Goal: Task Accomplishment & Management: Use online tool/utility

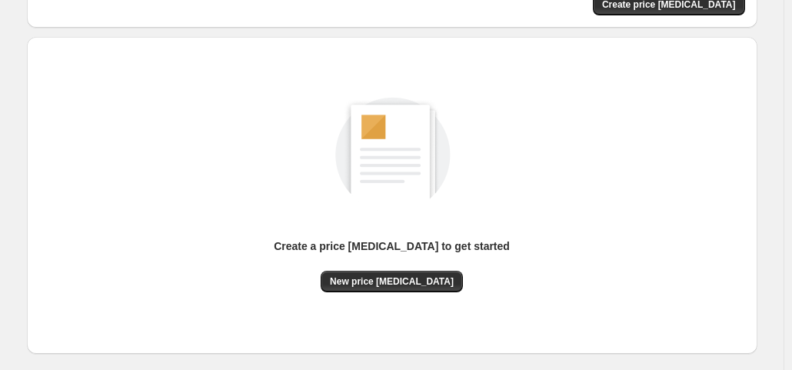
scroll to position [129, 0]
click at [401, 281] on span "New price [MEDICAL_DATA]" at bounding box center [392, 281] width 124 height 12
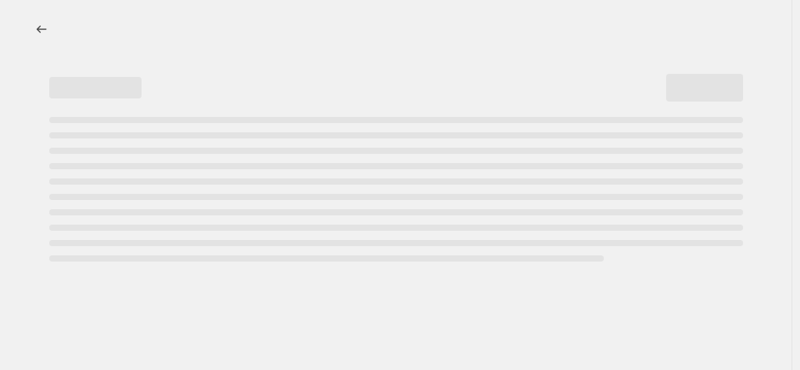
select select "percentage"
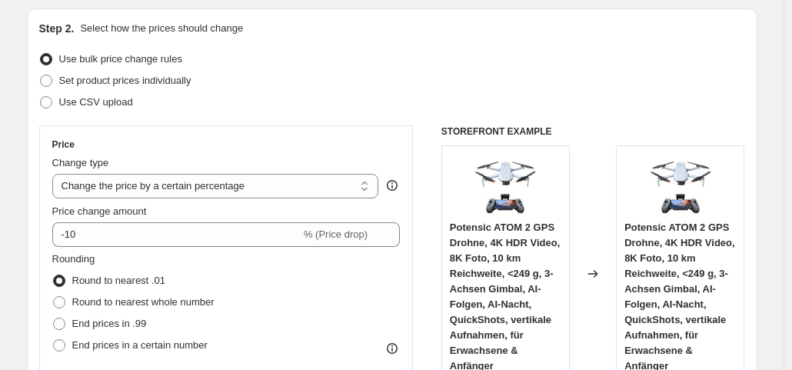
scroll to position [159, 0]
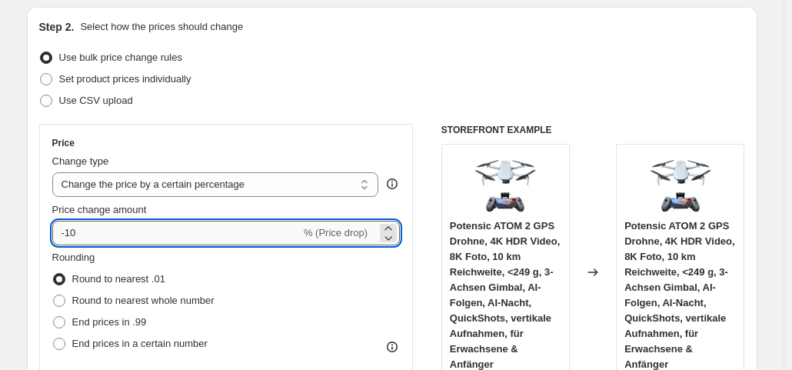
click at [128, 236] on input "-10" at bounding box center [176, 233] width 248 height 25
type input "-1"
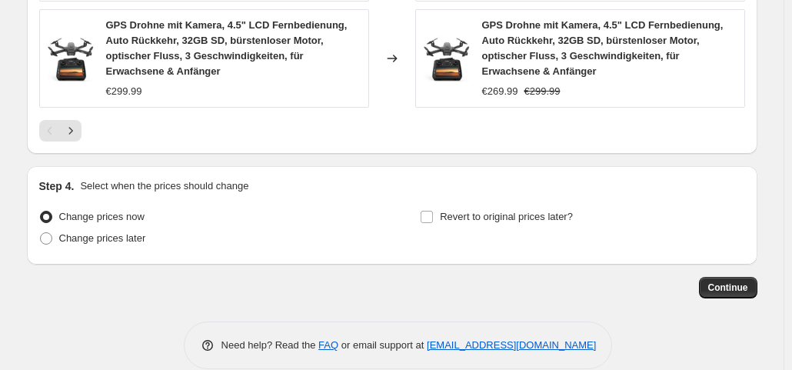
scroll to position [1311, 0]
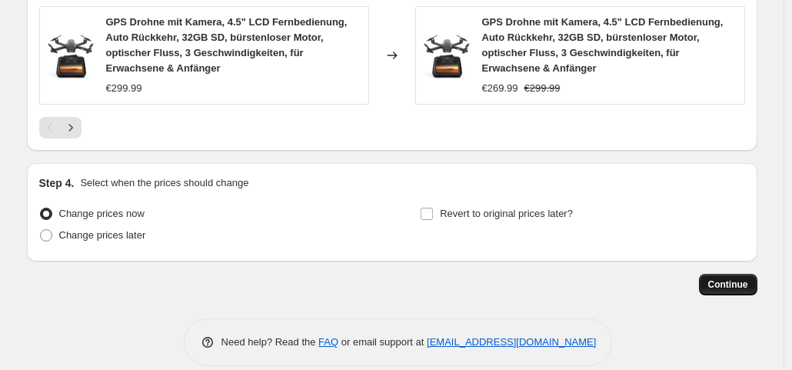
type input "-30"
click at [731, 278] on span "Continue" at bounding box center [728, 284] width 40 height 12
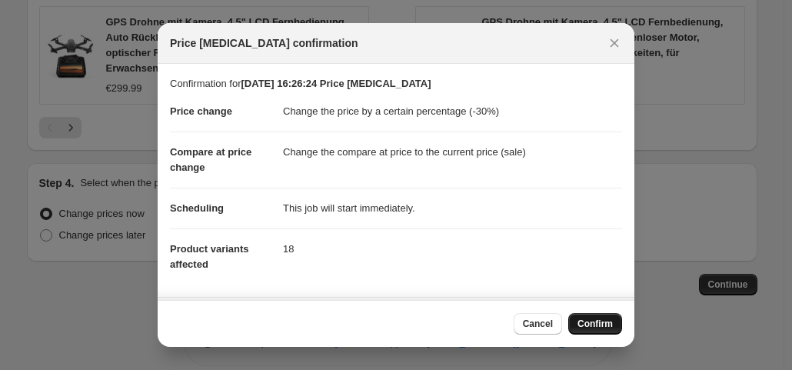
click at [601, 325] on span "Confirm" at bounding box center [595, 324] width 35 height 12
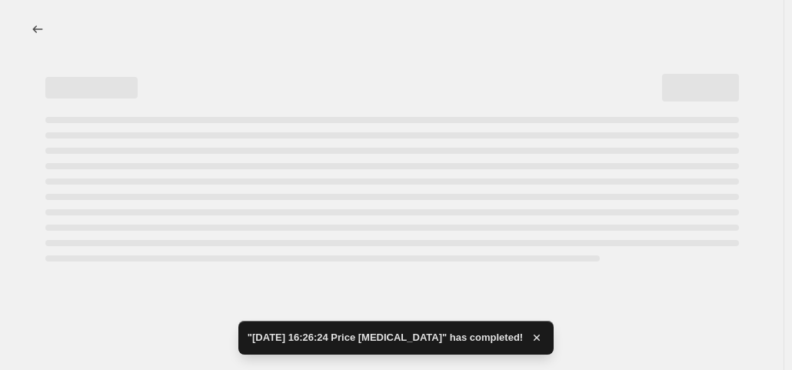
select select "percentage"
